Goal: Obtain resource: Download file/media

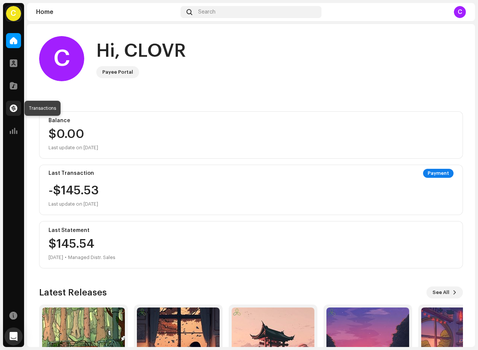
click at [13, 105] on span at bounding box center [14, 108] width 8 height 6
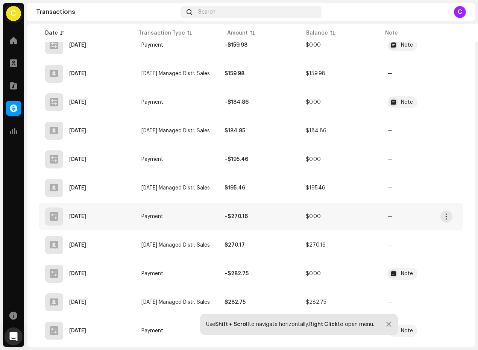
scroll to position [167, 0]
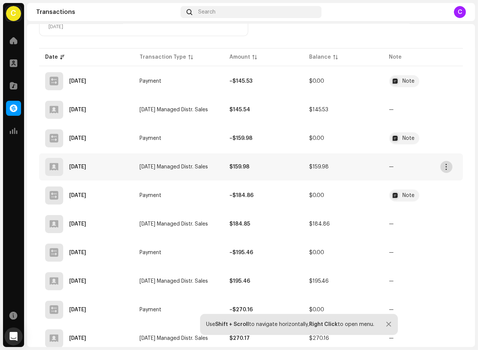
click at [444, 162] on button "button" at bounding box center [446, 167] width 12 height 12
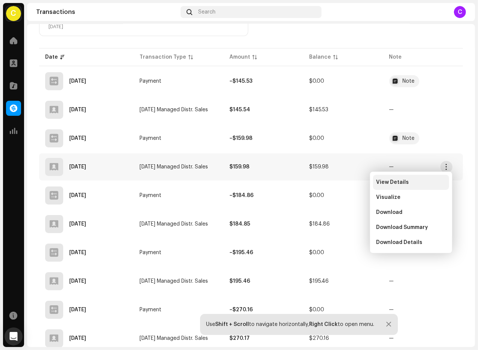
click at [407, 182] on div "View Details" at bounding box center [411, 182] width 70 height 6
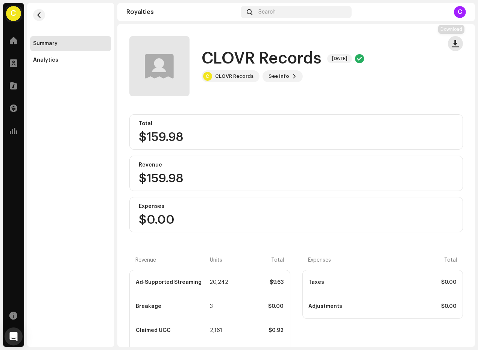
click at [452, 42] on span "button" at bounding box center [455, 44] width 7 height 6
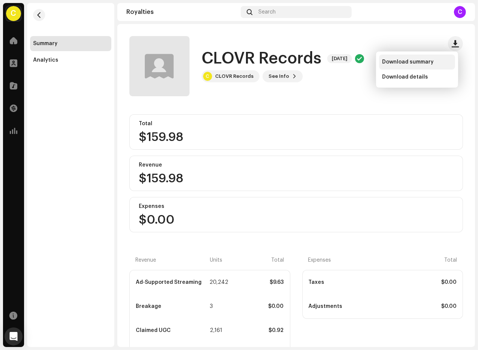
click at [415, 60] on span "Download summary" at bounding box center [407, 62] width 51 height 6
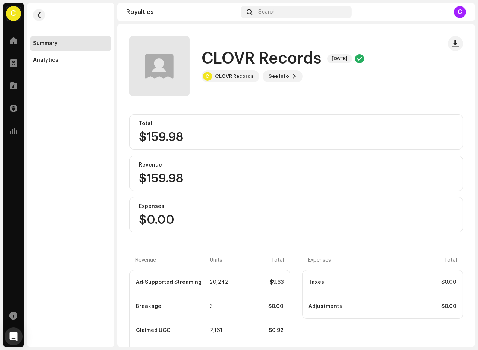
click at [42, 7] on re-m-nav-back at bounding box center [39, 19] width 18 height 33
click at [42, 13] on span "button" at bounding box center [39, 15] width 6 height 6
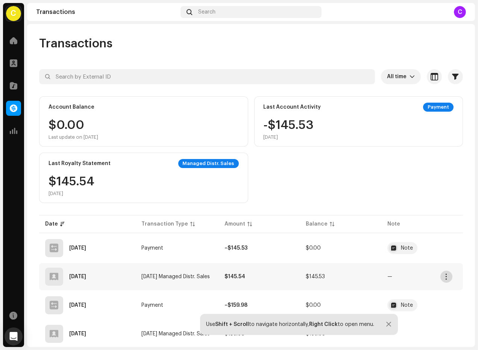
click at [447, 278] on span "button" at bounding box center [447, 277] width 6 height 6
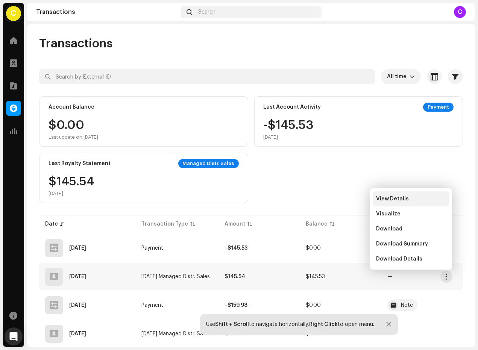
click at [398, 196] on span "View Details" at bounding box center [392, 199] width 33 height 6
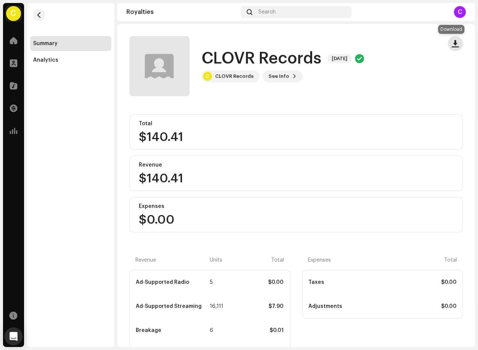
click at [450, 50] on button "button" at bounding box center [455, 43] width 15 height 15
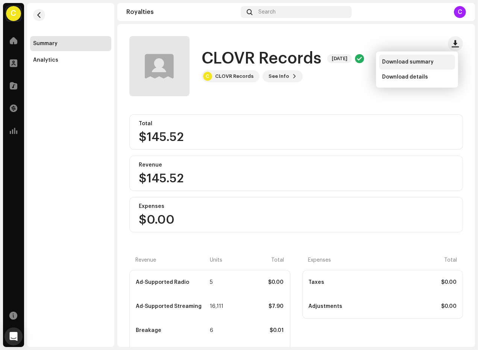
click at [426, 61] on span "Download summary" at bounding box center [407, 62] width 51 height 6
